Goal: Transaction & Acquisition: Purchase product/service

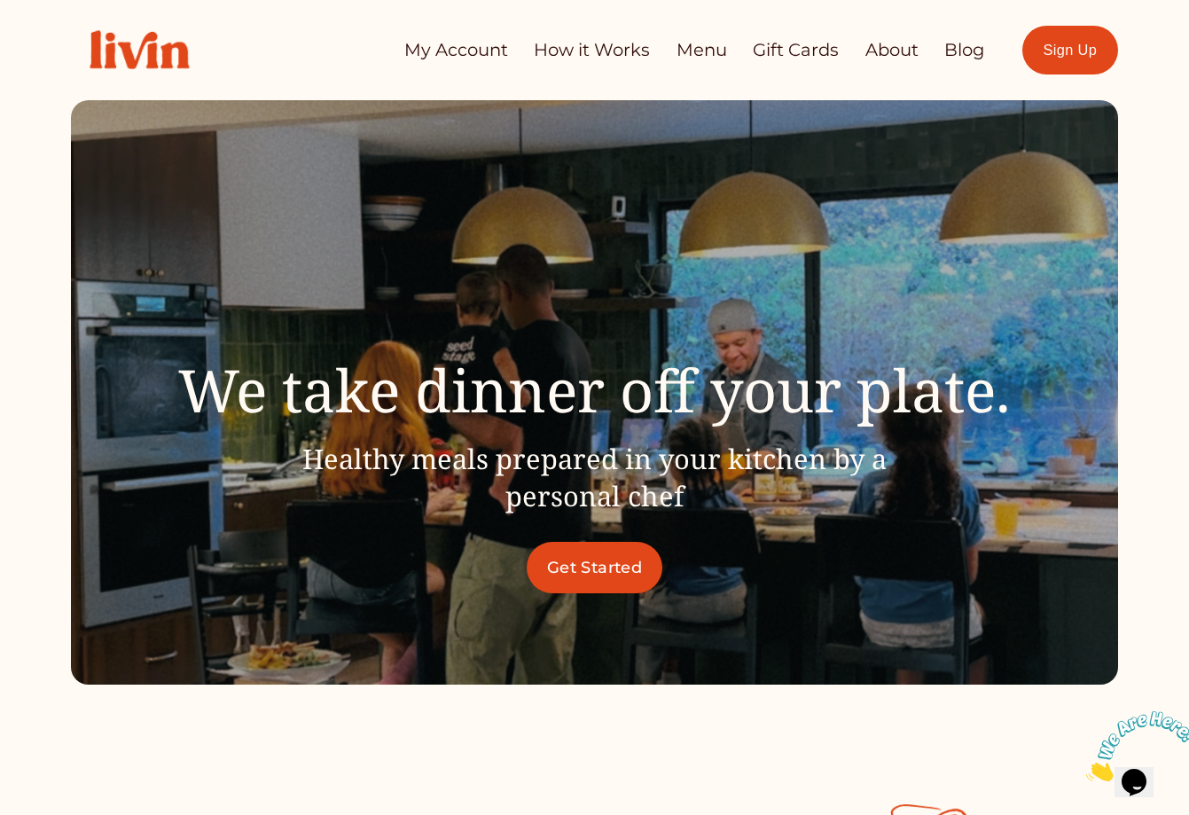
click at [584, 52] on link "How it Works" at bounding box center [592, 50] width 116 height 35
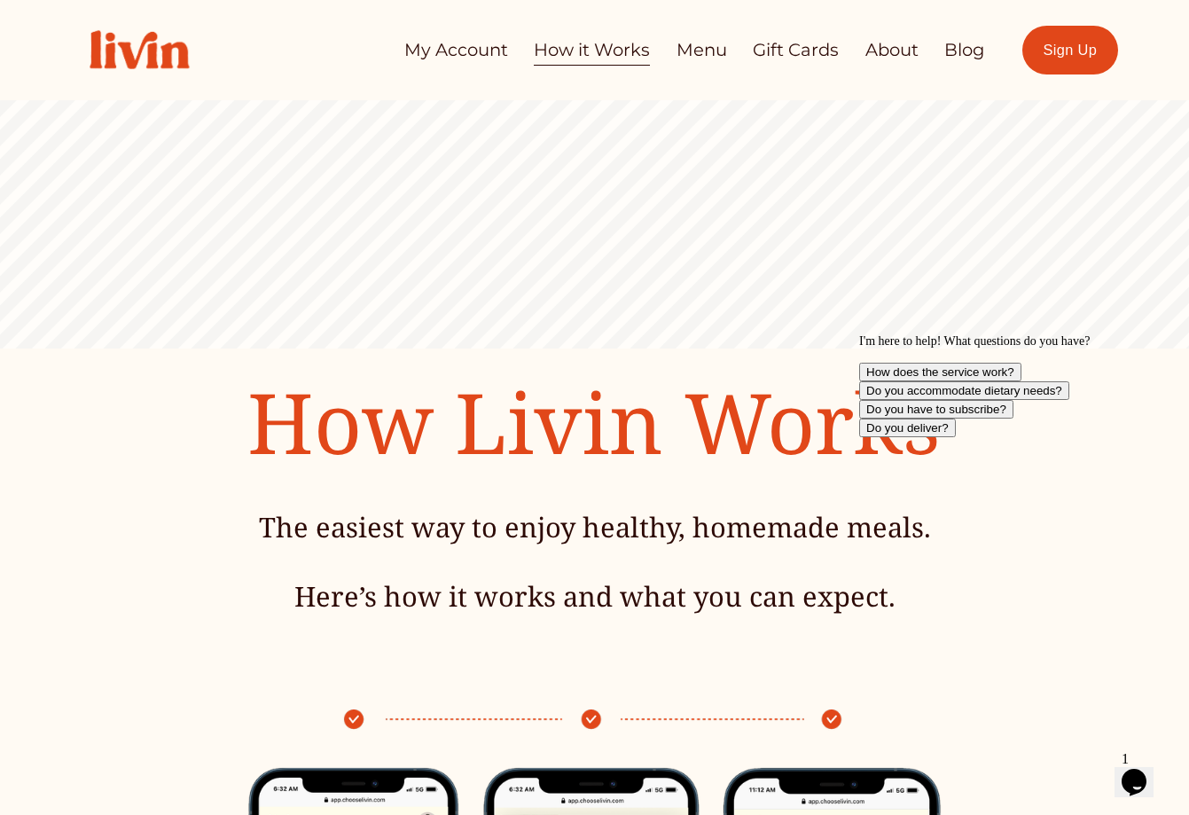
click at [713, 44] on link "Menu" at bounding box center [702, 50] width 51 height 35
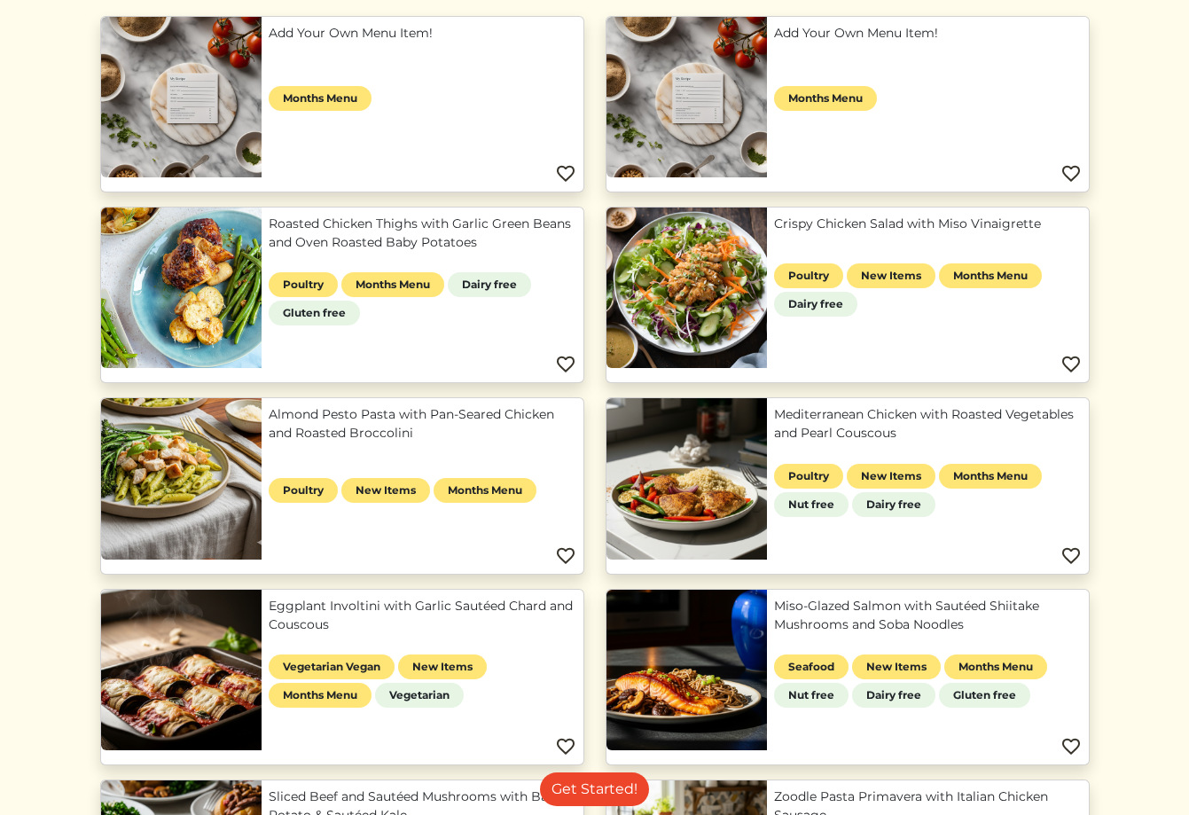
scroll to position [224, 0]
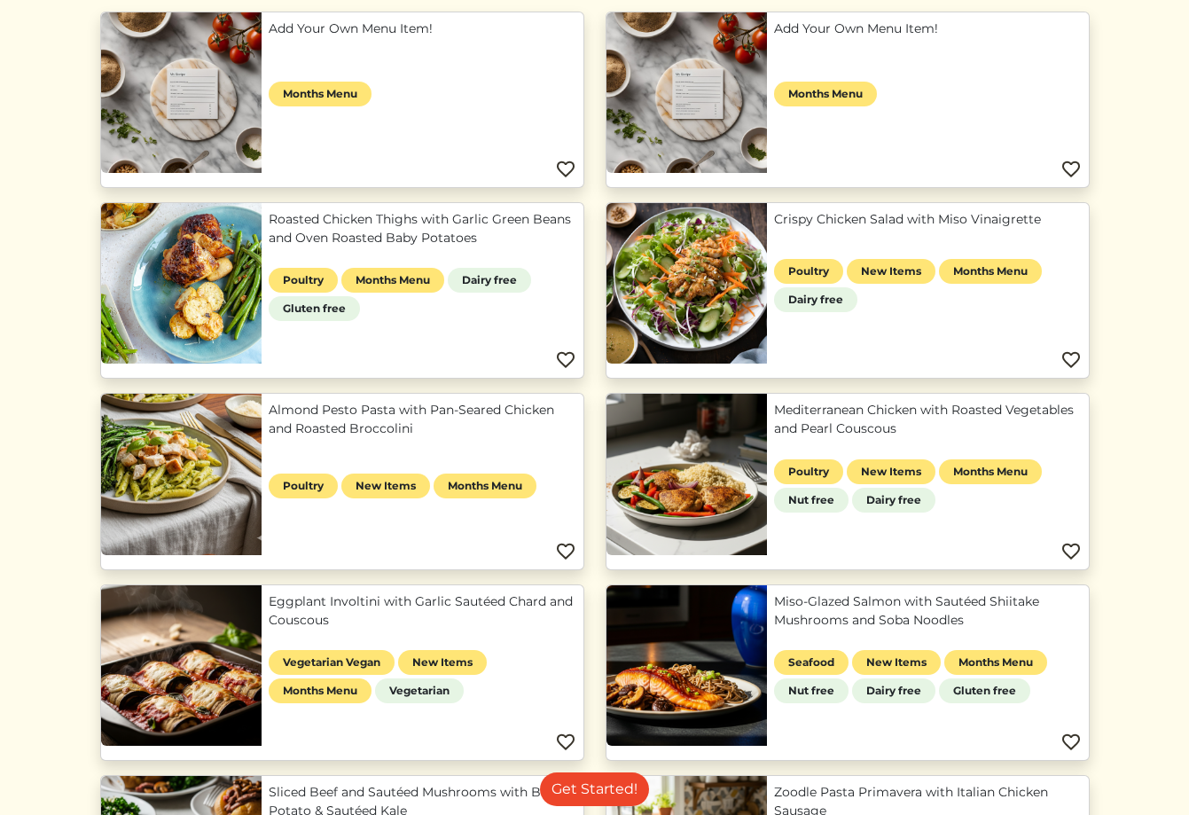
click at [269, 247] on link "Roasted Chicken Thighs with Garlic Green Beans and Oven Roasted Baby Potatoes" at bounding box center [423, 228] width 308 height 37
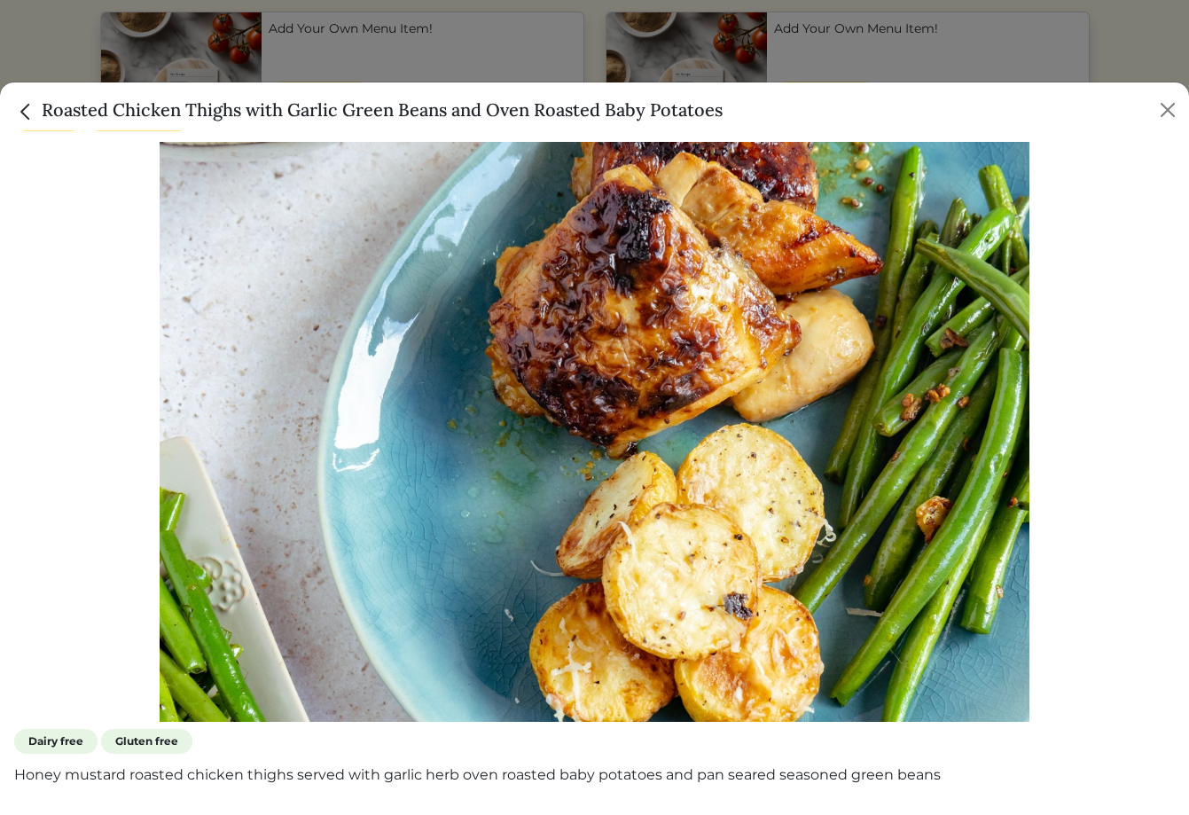
scroll to position [24, 0]
click at [1173, 104] on button "Close" at bounding box center [1168, 110] width 28 height 28
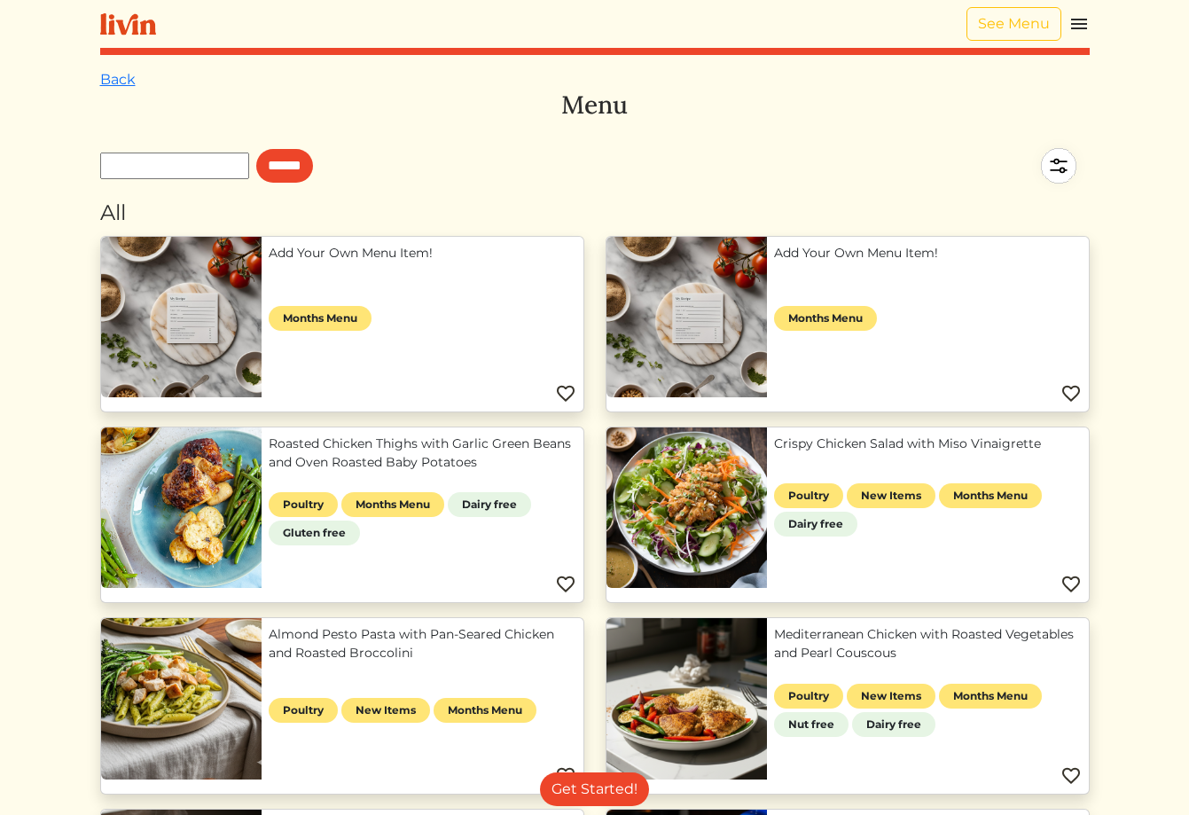
scroll to position [0, 0]
click at [1015, 16] on link "See Menu" at bounding box center [1014, 24] width 95 height 34
click at [1079, 20] on img at bounding box center [1079, 23] width 21 height 21
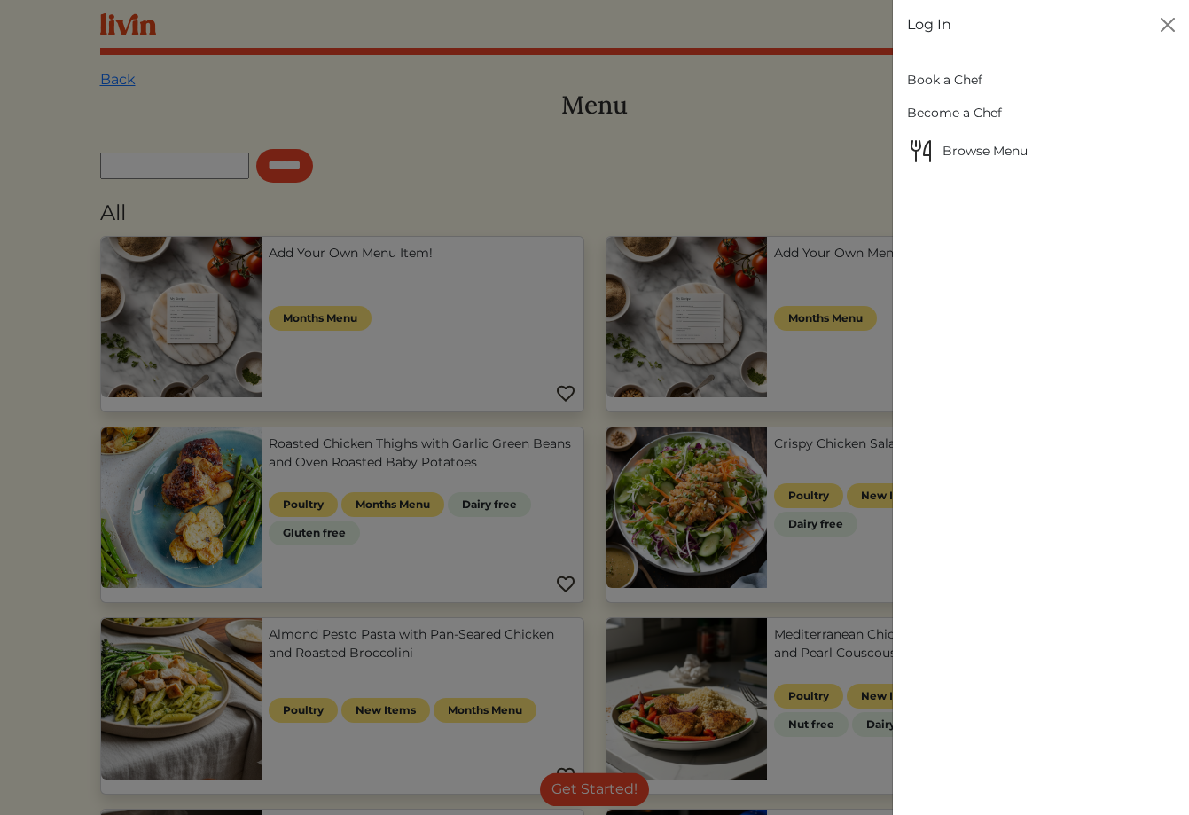
click at [835, 63] on div at bounding box center [594, 407] width 1189 height 815
